Goal: Information Seeking & Learning: Find specific fact

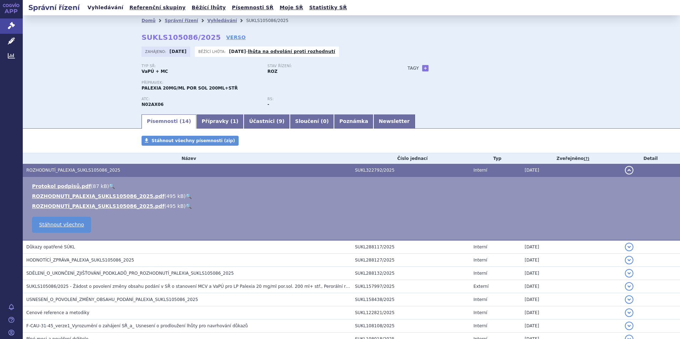
click at [97, 8] on link "Vyhledávání" at bounding box center [105, 8] width 40 height 10
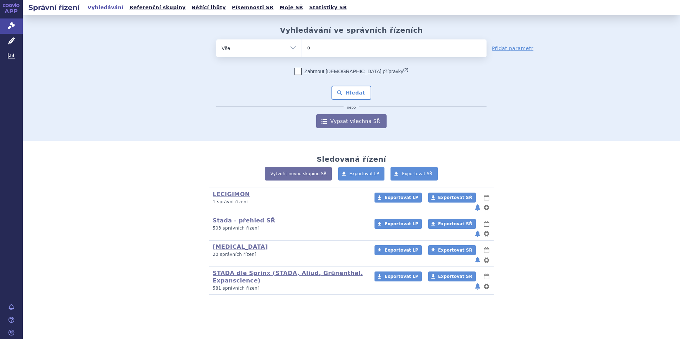
type input "or"
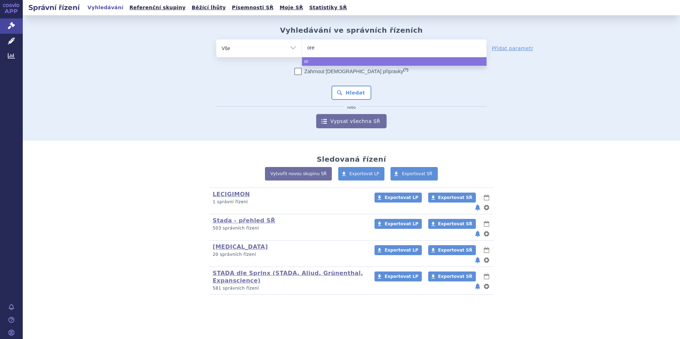
type input "oret"
type input "oreto"
select select "oreto"
click at [344, 97] on button "Hledat" at bounding box center [351, 93] width 40 height 14
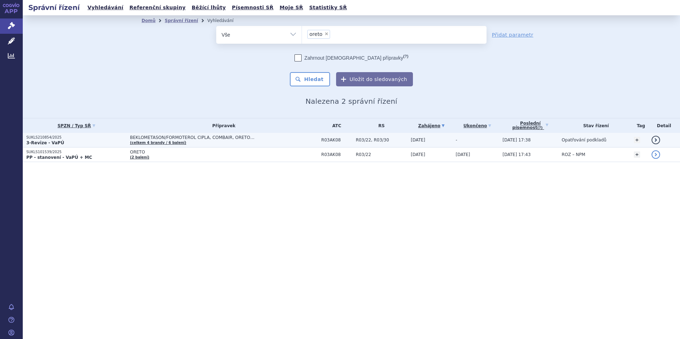
click at [136, 140] on span "BEKLOMETASON/FORMOTEROL CIPLA, COMBAIR, ORETO… (celkem 4 brandy / 6 balení)" at bounding box center [224, 140] width 188 height 10
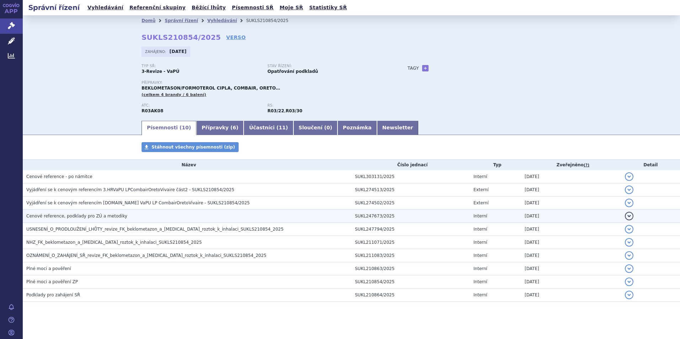
click at [75, 215] on span "Cenové reference, podklady pro ZÚ a metodiky" at bounding box center [76, 216] width 101 height 5
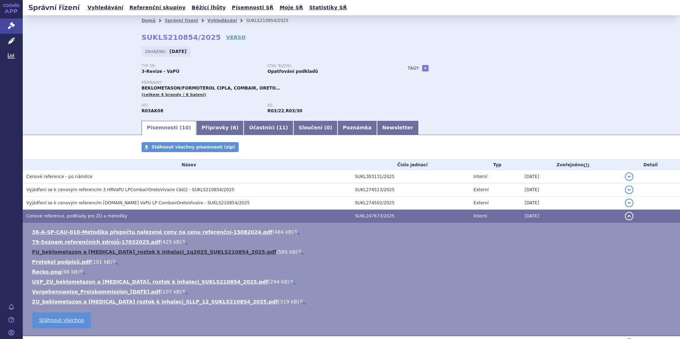
click at [74, 252] on link "FU_beklometazon a formoterol_roztok k inhalaci_1q2025_SUKLS210854_2025.pdf" at bounding box center [154, 252] width 244 height 6
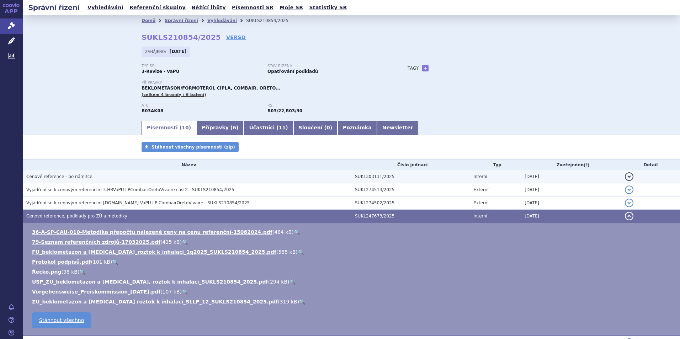
click at [71, 177] on span "Cenové reference - po námitce" at bounding box center [59, 176] width 66 height 5
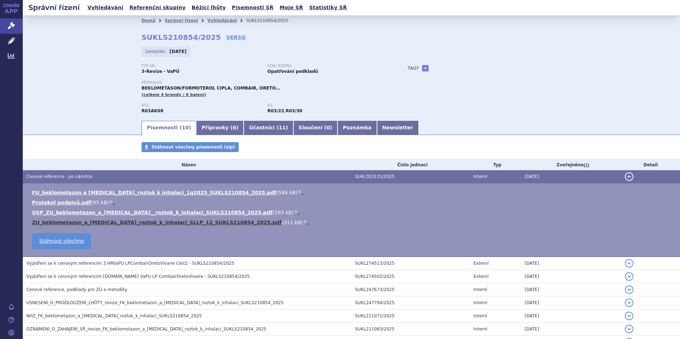
click at [107, 222] on link "ZU_beklometazon_a_formoterol_roztok_k_inhalaci_SLLP_12_SUKLS210854_2025.pdf" at bounding box center [157, 223] width 250 height 6
